Goal: Information Seeking & Learning: Learn about a topic

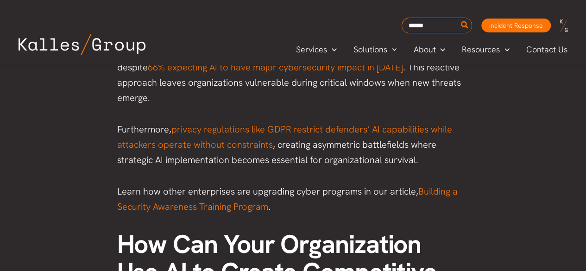
scroll to position [1943, 0]
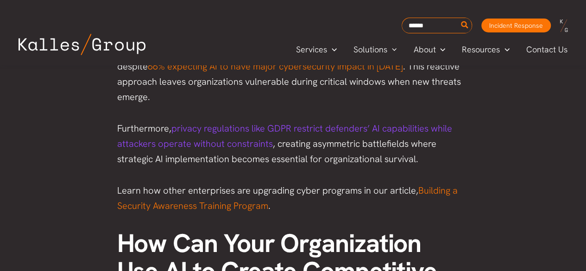
click at [185, 130] on span "privacy regulations like GDPR restrict defenders’ AI capabilities while attacke…" at bounding box center [284, 135] width 335 height 27
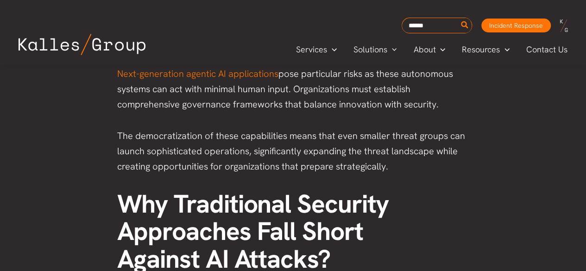
scroll to position [1579, 0]
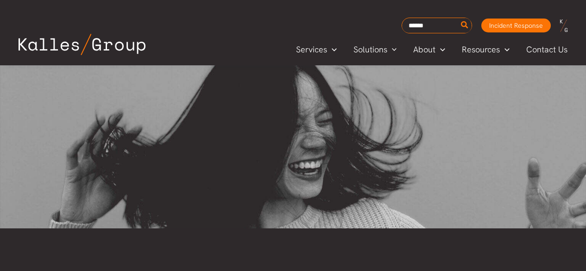
scroll to position [507, 0]
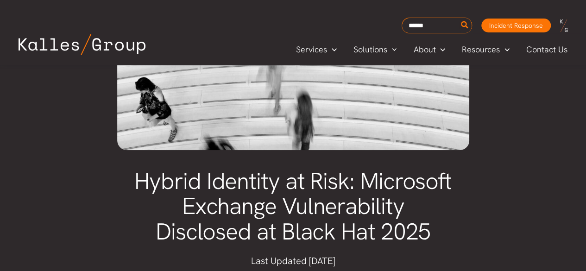
scroll to position [193, 0]
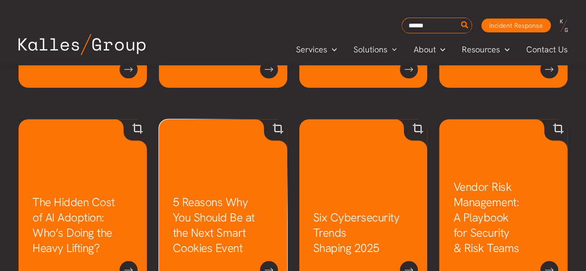
click at [202, 195] on link "5 Reasons Why You Should Be at the Next Smart Cookies Event" at bounding box center [214, 225] width 82 height 61
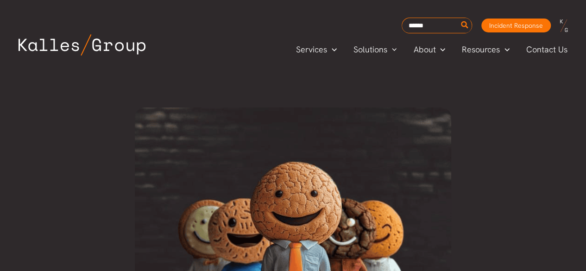
drag, startPoint x: 560, startPoint y: 18, endPoint x: 572, endPoint y: 32, distance: 18.4
click at [572, 32] on p at bounding box center [568, 25] width 17 height 15
click at [561, 22] on img at bounding box center [563, 25] width 7 height 13
drag, startPoint x: 16, startPoint y: 42, endPoint x: 133, endPoint y: 44, distance: 116.8
click at [133, 44] on div at bounding box center [82, 49] width 146 height 31
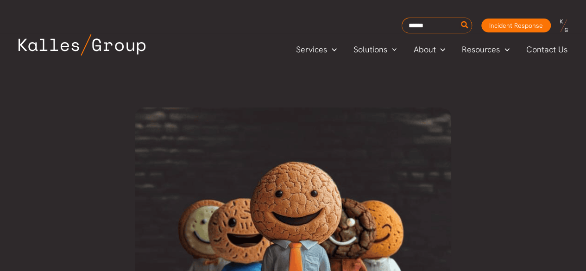
drag, startPoint x: 559, startPoint y: 19, endPoint x: 579, endPoint y: 25, distance: 21.6
click at [579, 25] on div "Search for: Incident Response Incident Response" at bounding box center [293, 26] width 586 height 16
click at [572, 25] on p at bounding box center [568, 25] width 17 height 15
click at [570, 25] on p at bounding box center [568, 25] width 17 height 15
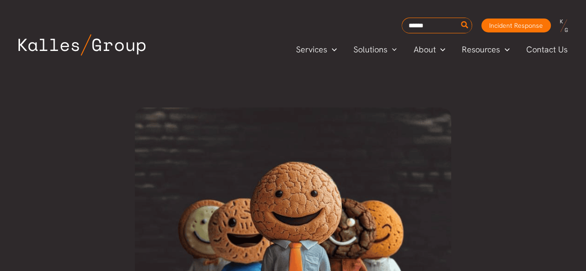
drag, startPoint x: 558, startPoint y: 19, endPoint x: 572, endPoint y: 25, distance: 16.0
click at [572, 25] on div at bounding box center [566, 25] width 21 height 15
